Goal: Transaction & Acquisition: Purchase product/service

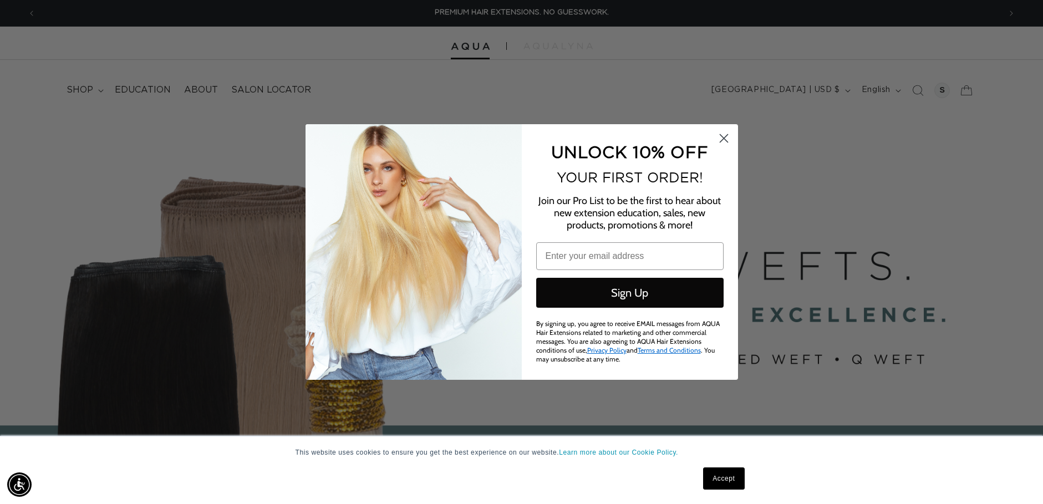
scroll to position [111, 0]
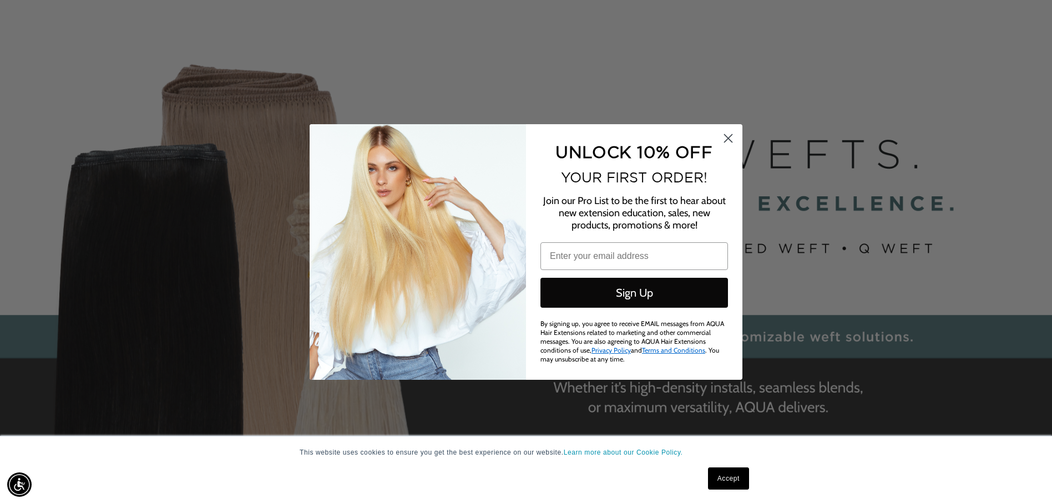
click at [729, 141] on circle "Close dialog" at bounding box center [728, 138] width 18 height 18
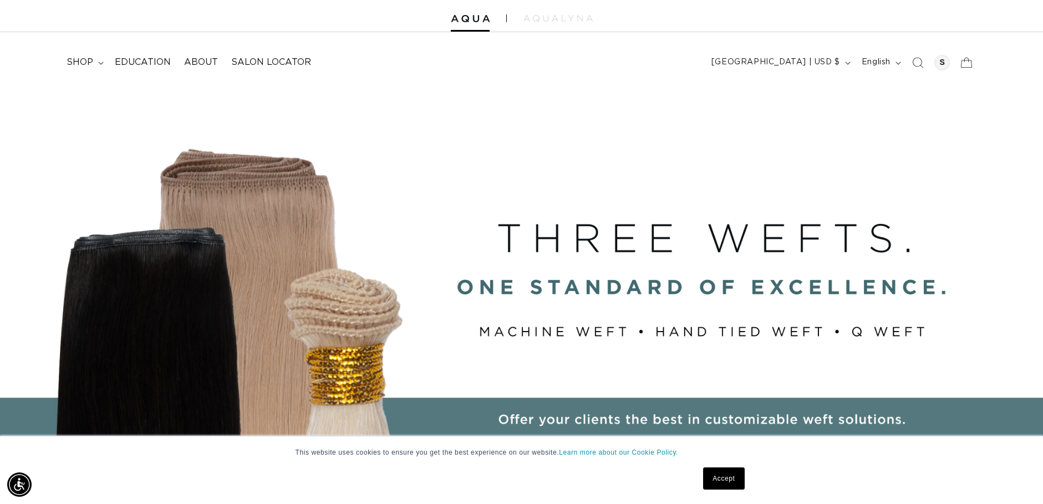
scroll to position [0, 0]
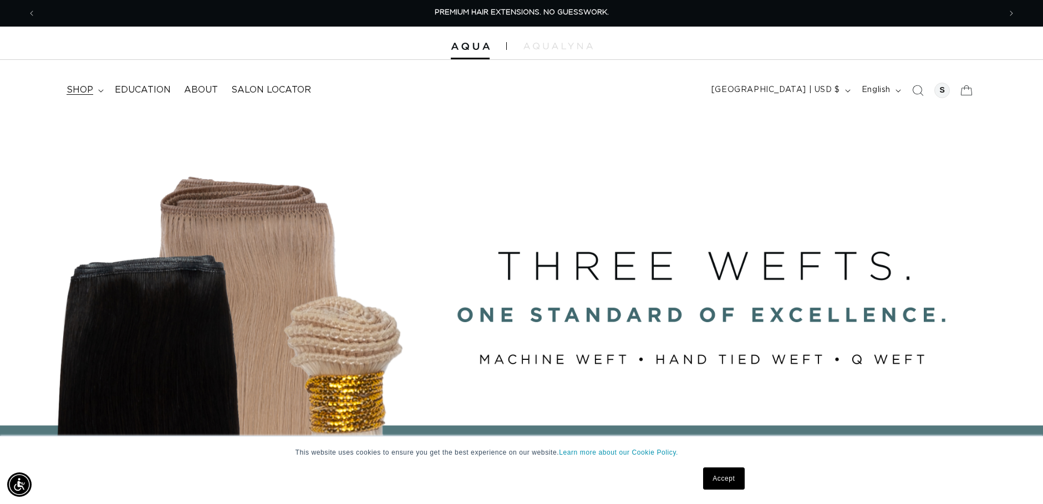
click at [88, 92] on span "shop" at bounding box center [80, 90] width 27 height 12
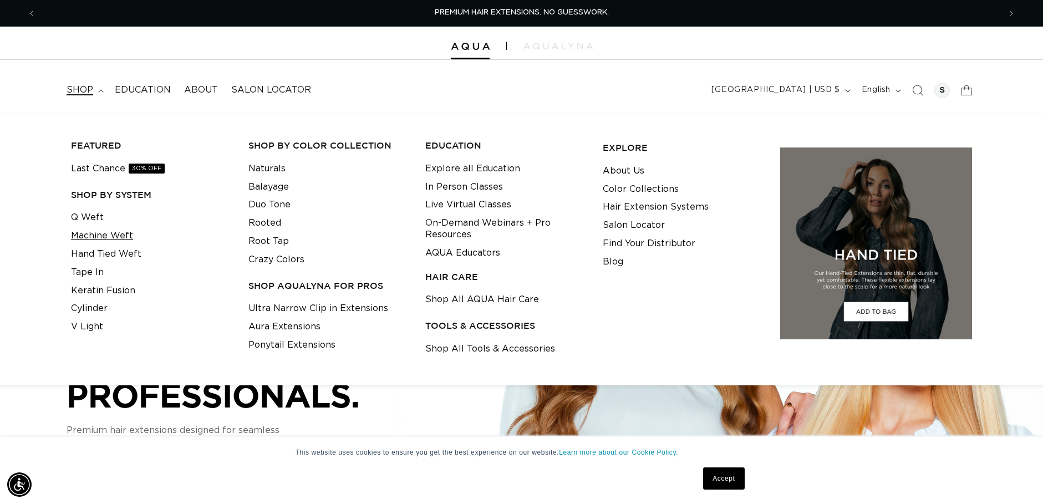
click at [125, 236] on link "Machine Weft" at bounding box center [102, 236] width 62 height 18
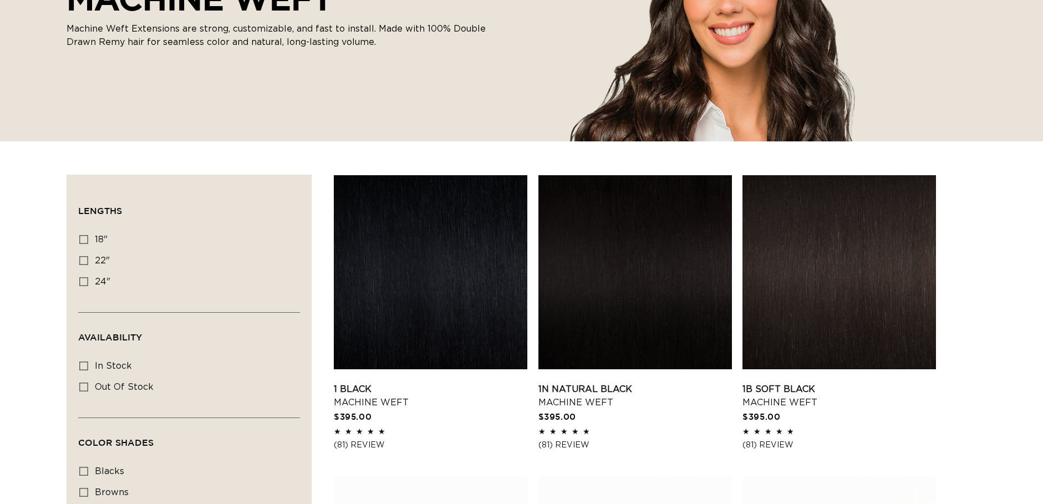
scroll to position [222, 0]
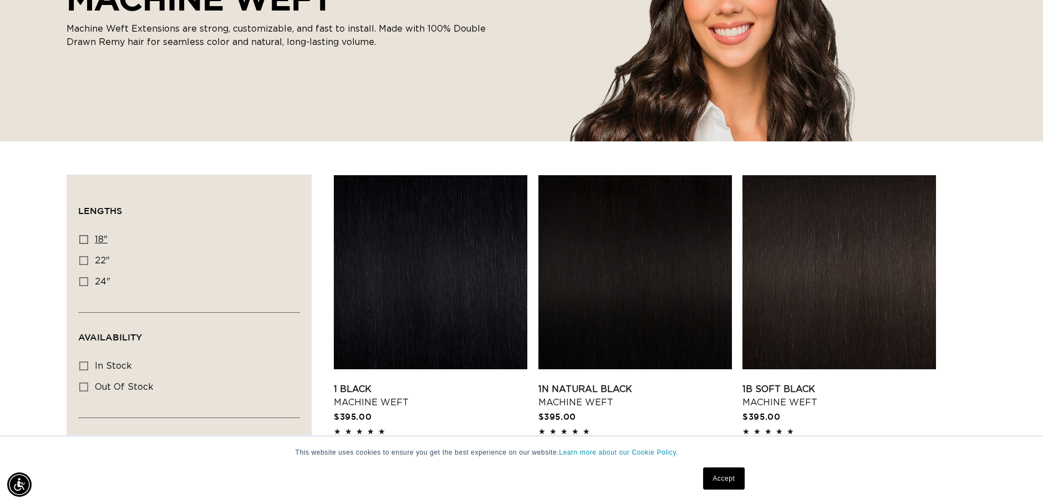
click at [84, 240] on icon at bounding box center [83, 239] width 9 height 9
click at [84, 240] on input "18" 18" (41 products)" at bounding box center [83, 239] width 9 height 9
checkbox input "true"
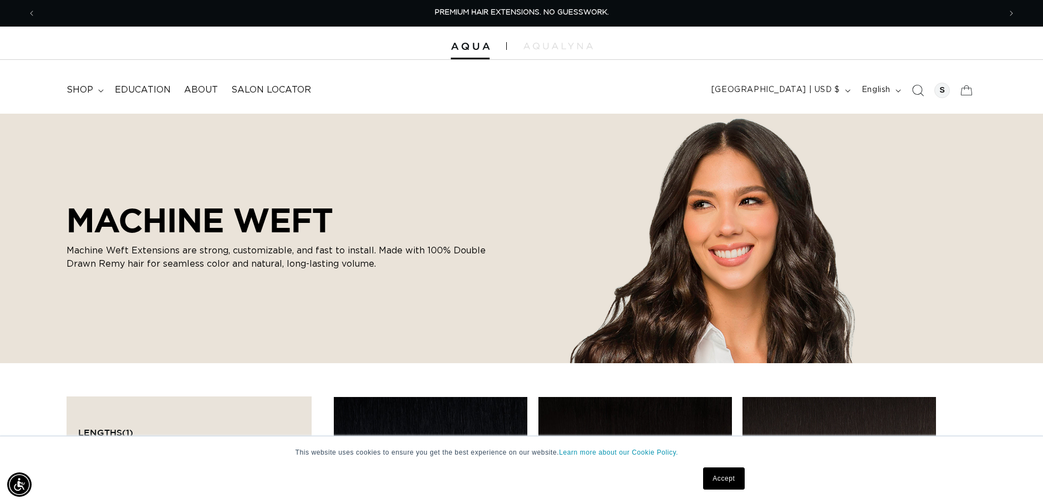
click at [919, 94] on icon "Search" at bounding box center [919, 91] width 12 height 12
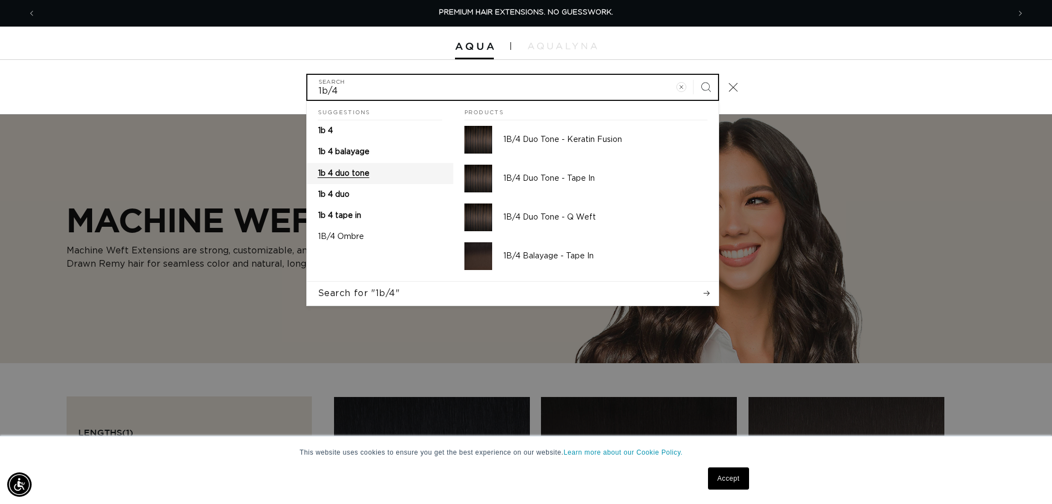
type input "1b/4"
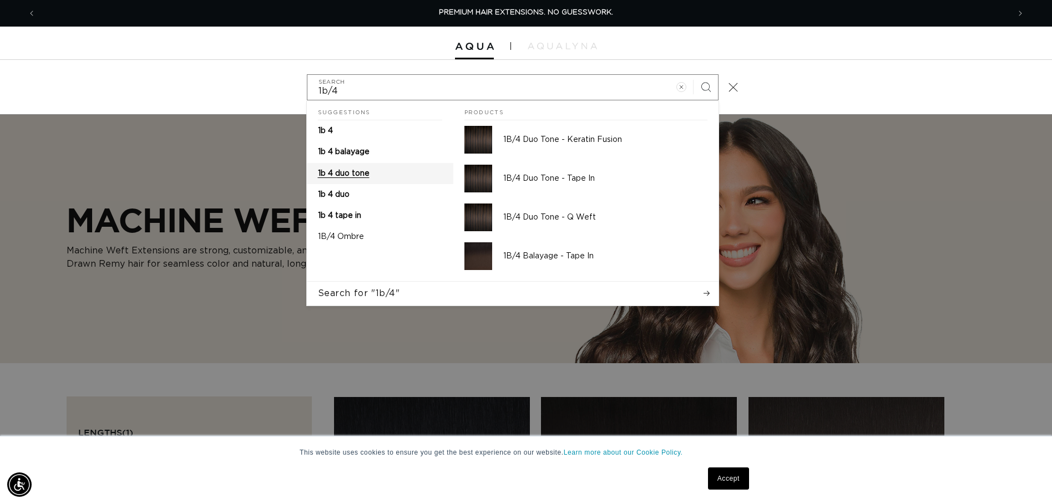
click at [347, 177] on span "1b 4 duo tone" at bounding box center [344, 174] width 52 height 8
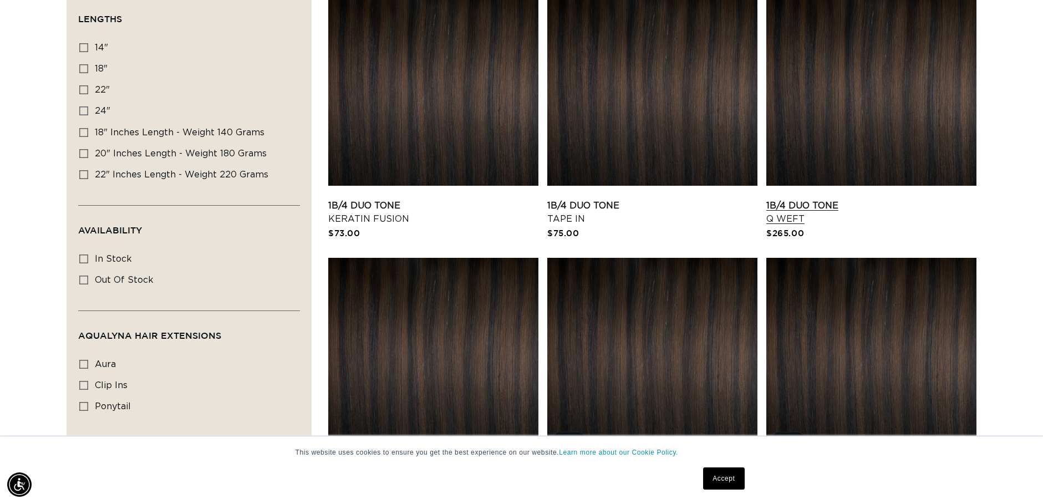
scroll to position [388, 0]
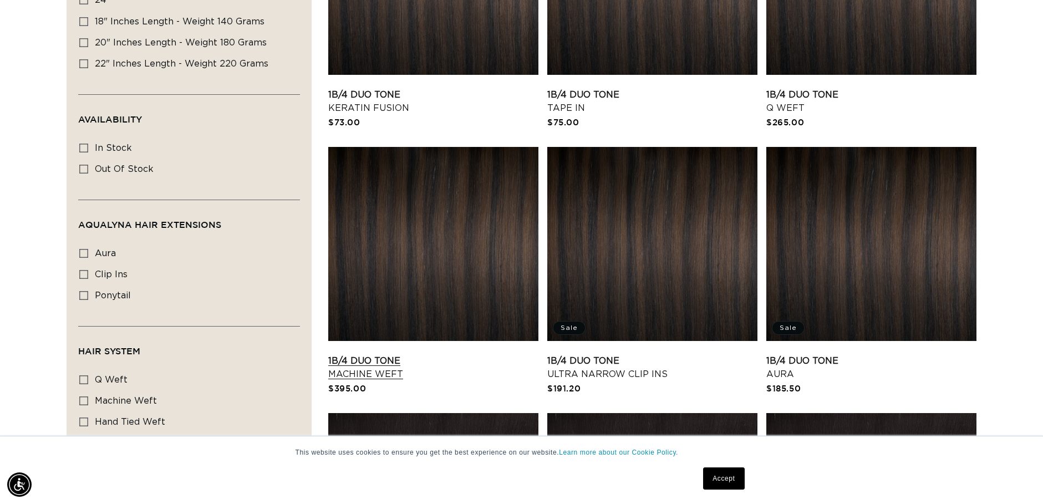
click at [460, 354] on link "1B/4 Duo Tone Machine Weft" at bounding box center [433, 367] width 210 height 27
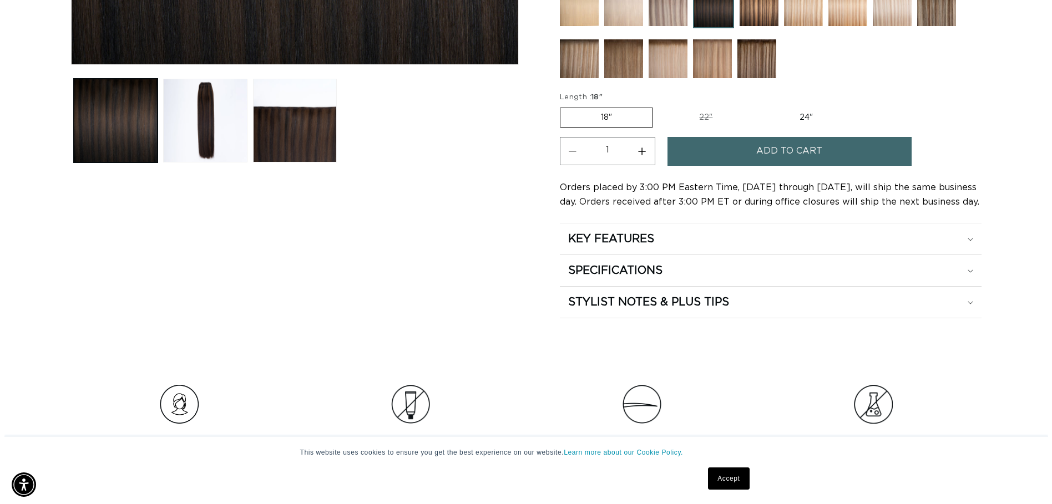
scroll to position [388, 0]
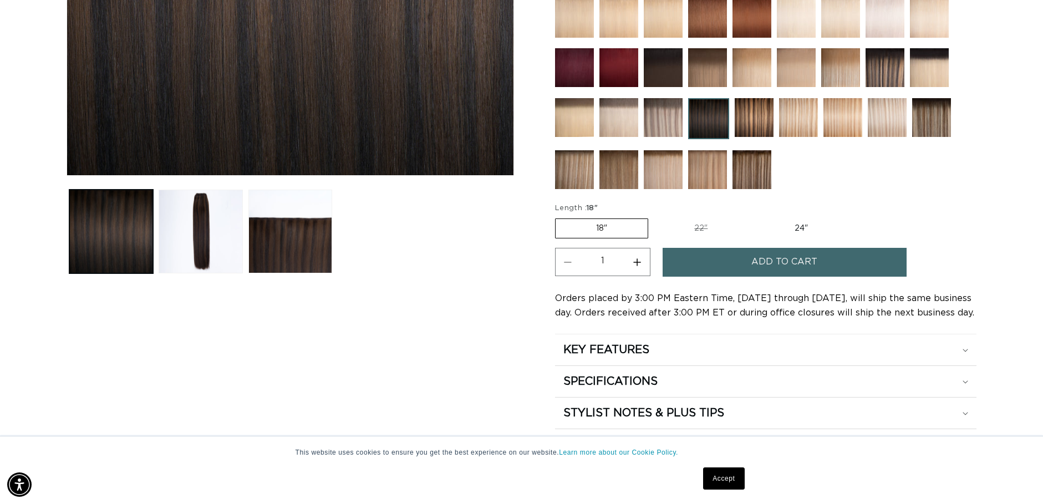
click at [732, 260] on button "Add to cart" at bounding box center [785, 262] width 244 height 28
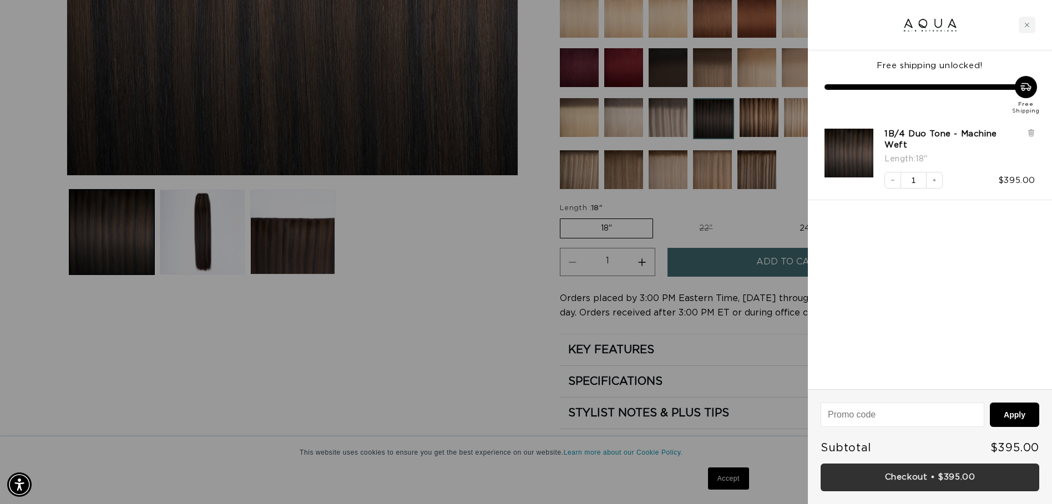
click at [890, 480] on link "Checkout • $395.00" at bounding box center [929, 478] width 219 height 28
